Goal: Task Accomplishment & Management: Complete application form

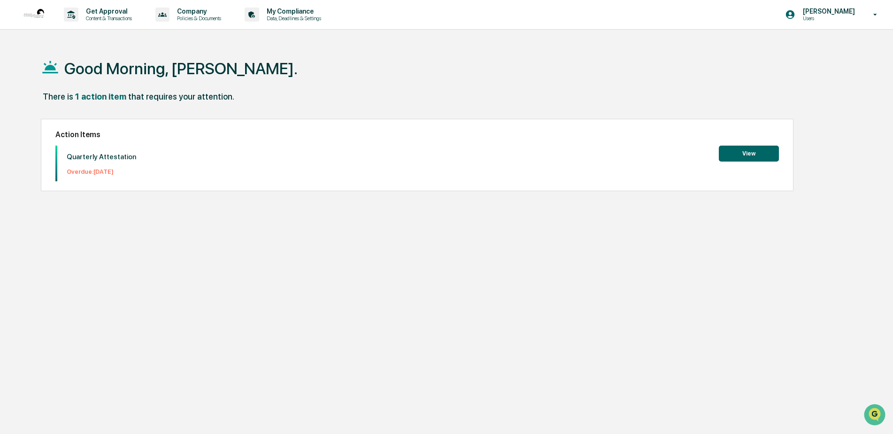
click at [752, 156] on button "View" at bounding box center [749, 153] width 60 height 16
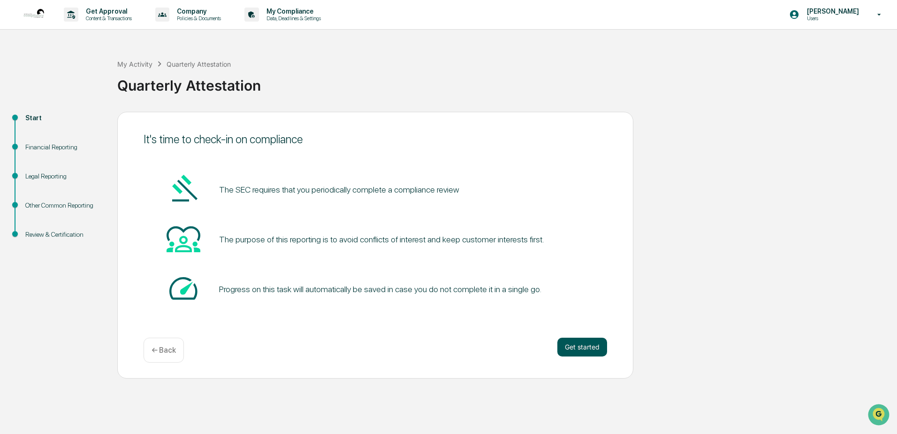
click at [563, 344] on button "Get started" at bounding box center [583, 346] width 50 height 19
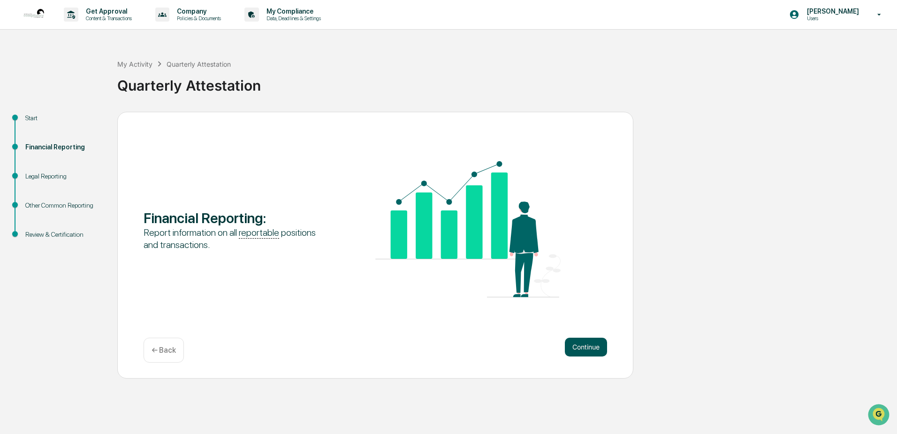
click at [581, 345] on button "Continue" at bounding box center [586, 346] width 42 height 19
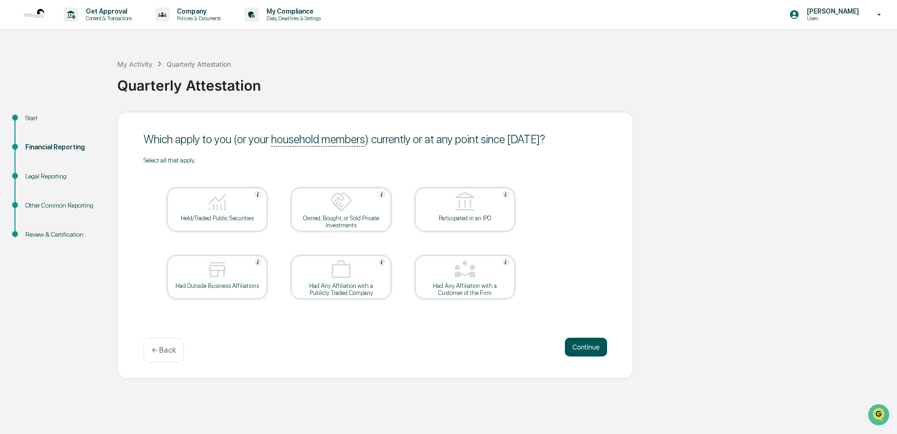
click at [584, 344] on button "Continue" at bounding box center [586, 346] width 42 height 19
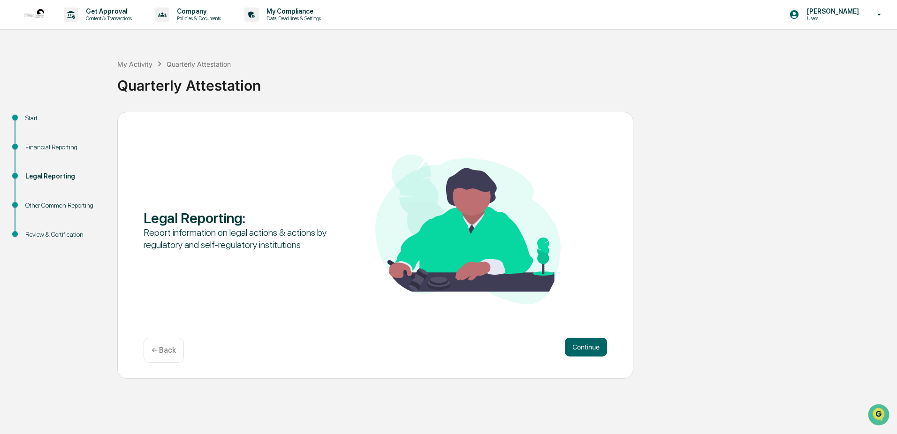
click at [584, 344] on button "Continue" at bounding box center [586, 346] width 42 height 19
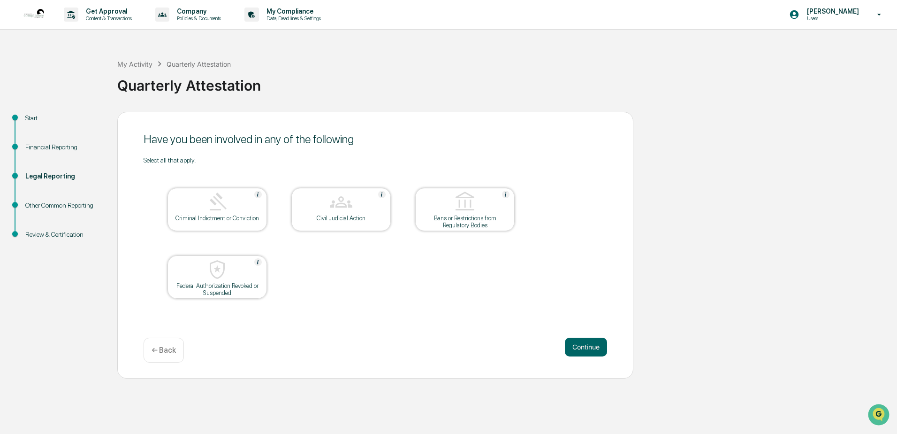
click at [584, 344] on button "Continue" at bounding box center [586, 346] width 42 height 19
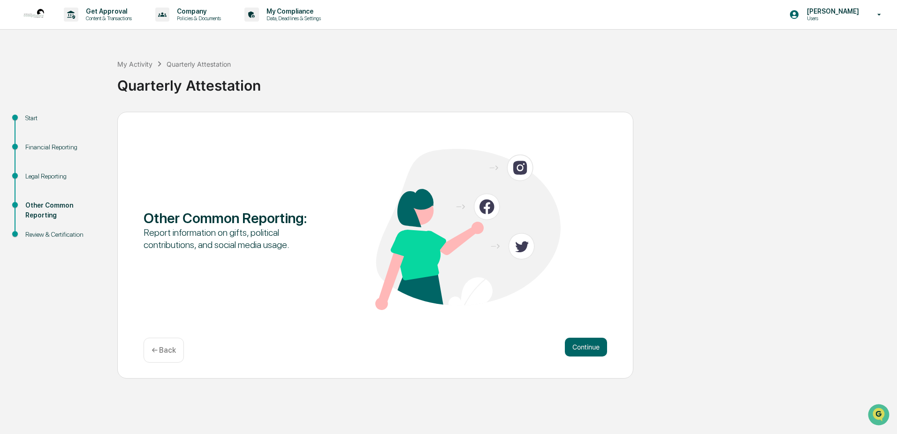
click at [584, 344] on button "Continue" at bounding box center [586, 346] width 42 height 19
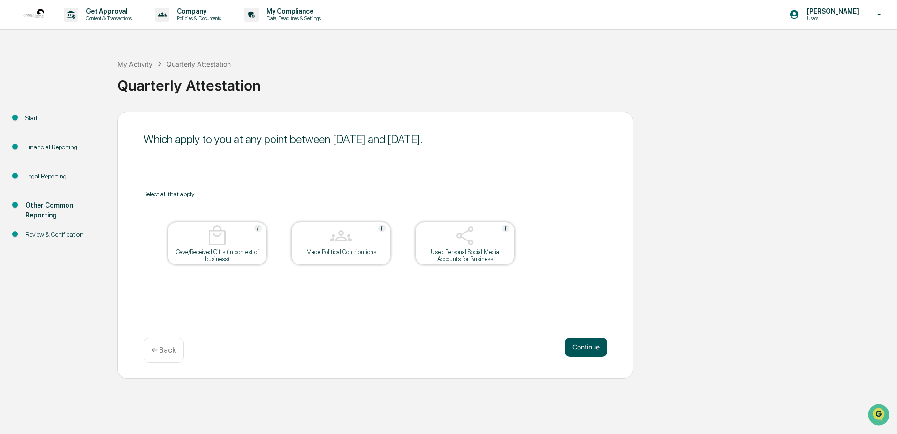
click at [579, 345] on button "Continue" at bounding box center [586, 346] width 42 height 19
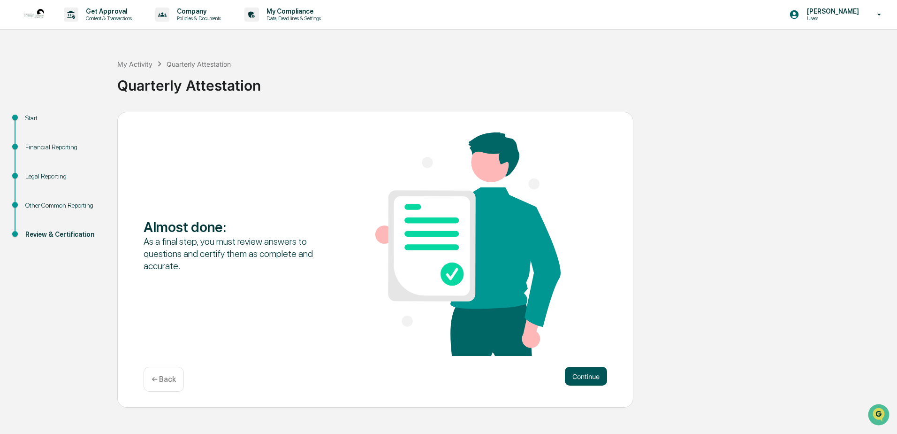
click at [588, 375] on button "Continue" at bounding box center [586, 376] width 42 height 19
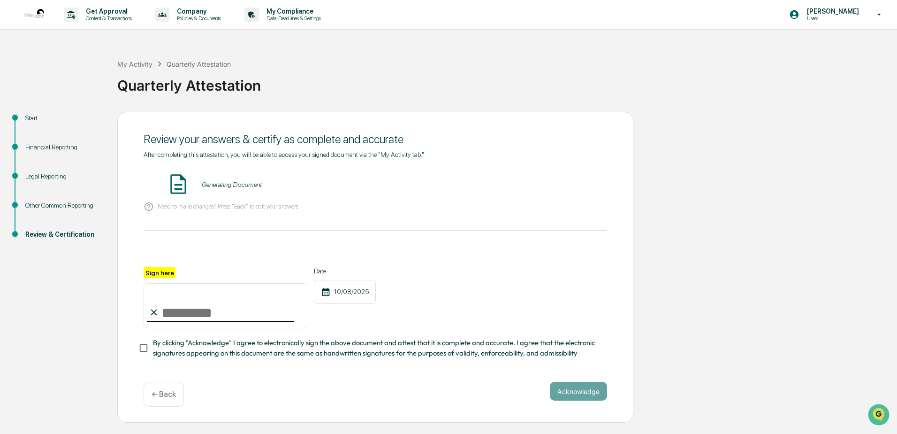
click at [181, 308] on input "Sign here" at bounding box center [226, 305] width 164 height 45
type input "**********"
click at [583, 393] on button "Acknowledge" at bounding box center [578, 391] width 57 height 19
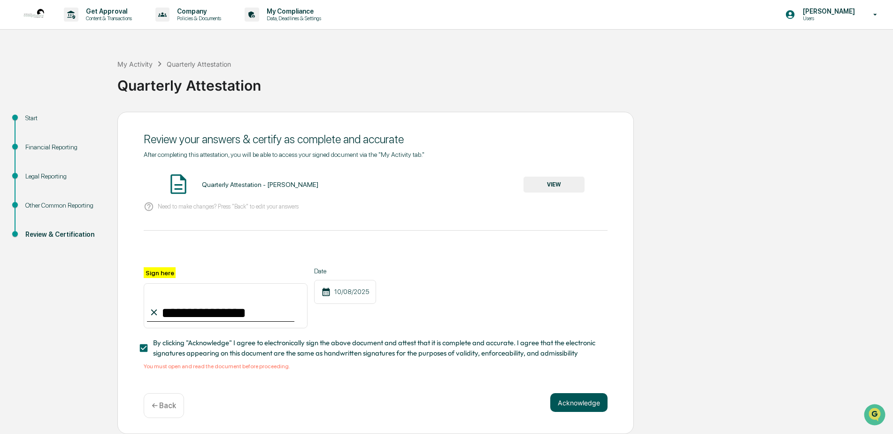
click at [581, 405] on button "Acknowledge" at bounding box center [578, 402] width 57 height 19
click at [574, 404] on button "Acknowledge" at bounding box center [578, 402] width 57 height 19
click at [563, 183] on button "VIEW" at bounding box center [553, 184] width 61 height 16
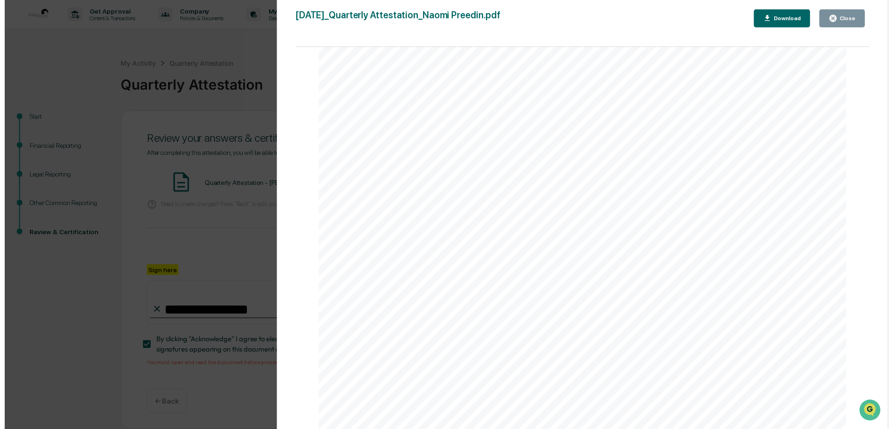
scroll to position [2463, 0]
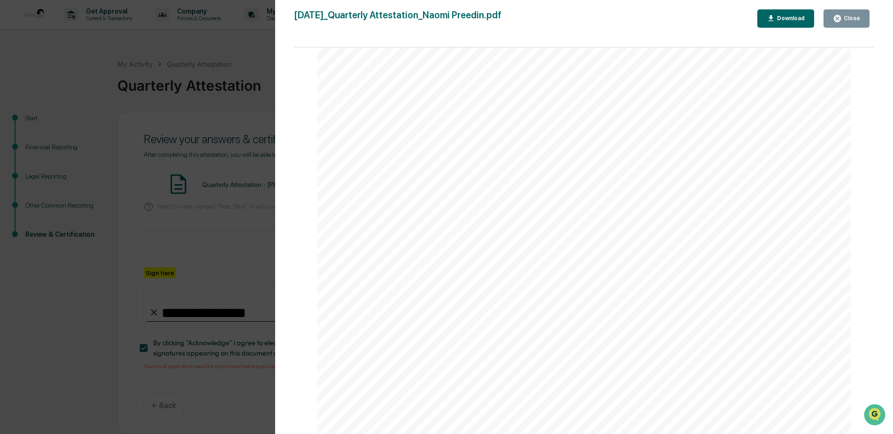
click at [717, 273] on div "Other Reporting Attestation of Completeness Based upon the definitions above (w…" at bounding box center [583, 338] width 533 height 754
click at [852, 16] on div "Close" at bounding box center [850, 18] width 18 height 7
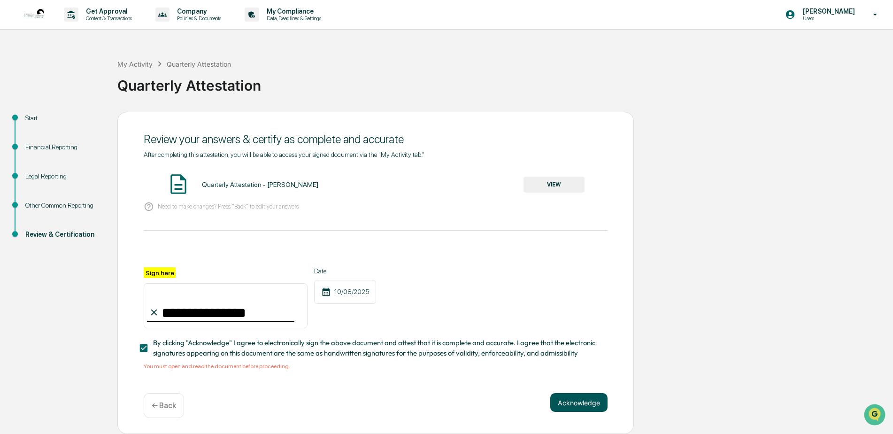
click at [581, 402] on button "Acknowledge" at bounding box center [578, 402] width 57 height 19
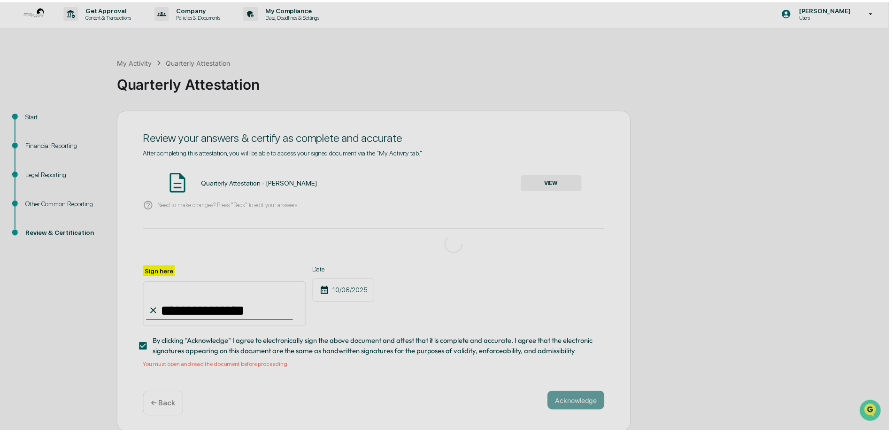
scroll to position [0, 0]
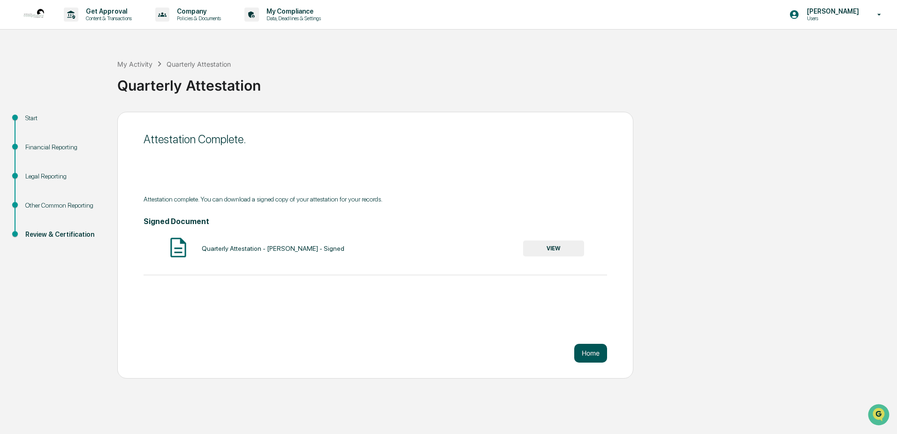
click at [597, 352] on button "Home" at bounding box center [590, 353] width 33 height 19
